Goal: Information Seeking & Learning: Learn about a topic

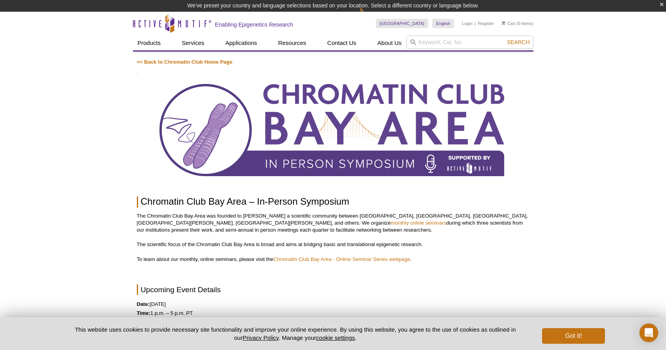
click at [266, 151] on img at bounding box center [333, 130] width 393 height 113
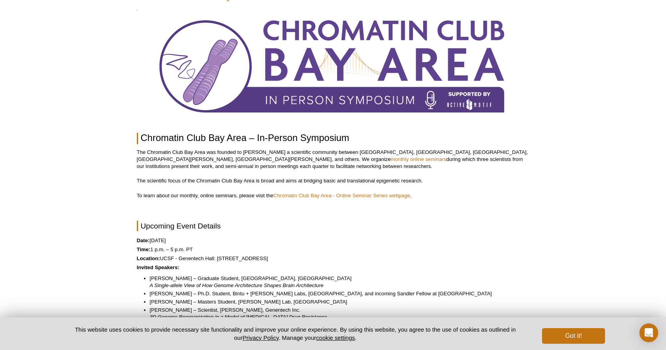
scroll to position [57, 0]
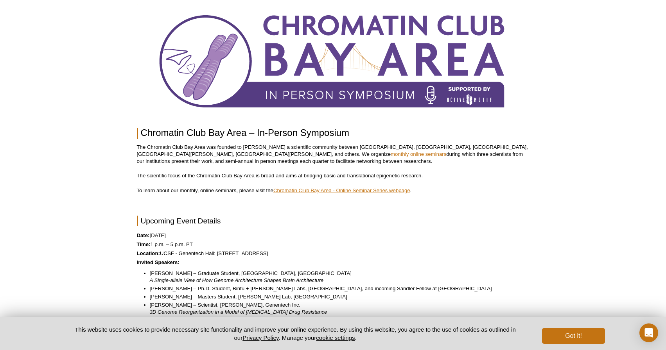
click at [321, 188] on link "Chromatin Club Bay Area - Online Seminar Series webpage" at bounding box center [341, 191] width 137 height 6
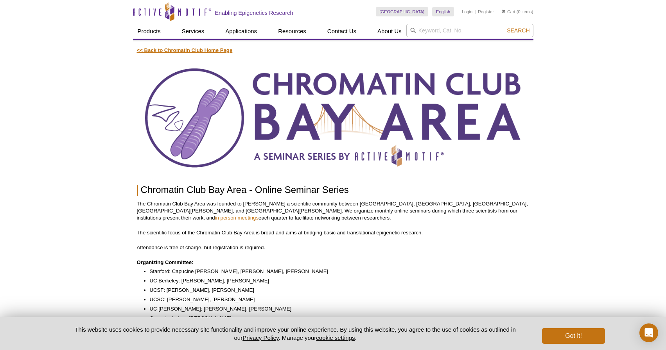
click at [183, 52] on link "<< Back to Chromatin Club Home Page" at bounding box center [185, 50] width 96 height 6
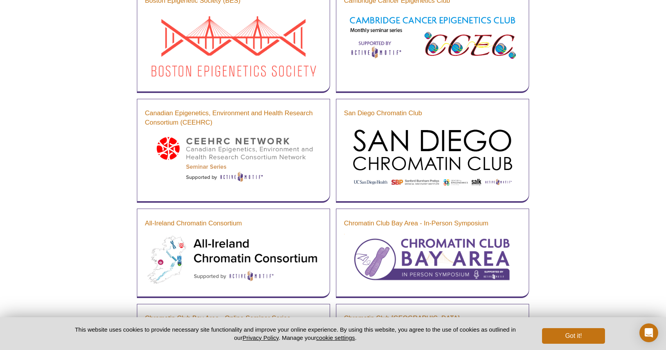
scroll to position [249, 0]
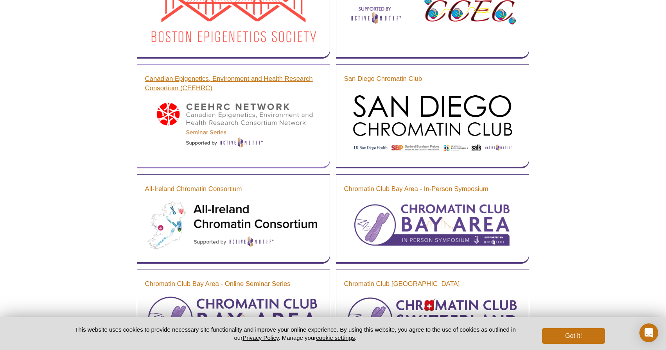
click at [179, 89] on link "Canadian Epigenetics, Environment and Health Research Consortium (CEEHRC)" at bounding box center [233, 83] width 177 height 19
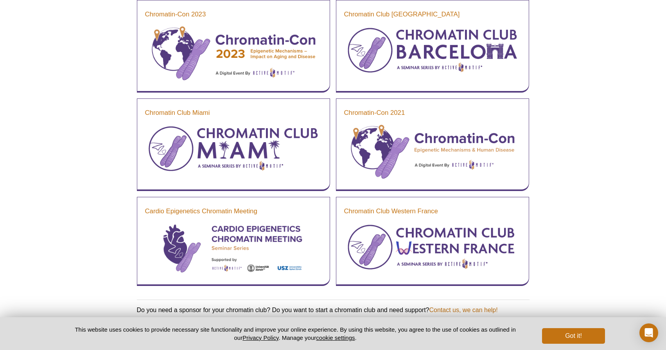
scroll to position [710, 0]
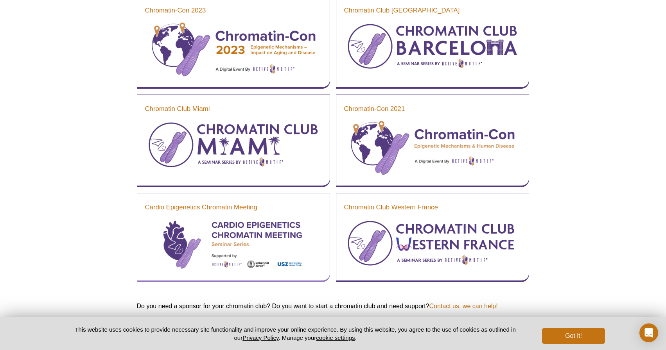
click at [273, 228] on img at bounding box center [233, 244] width 177 height 53
